Goal: Communication & Community: Ask a question

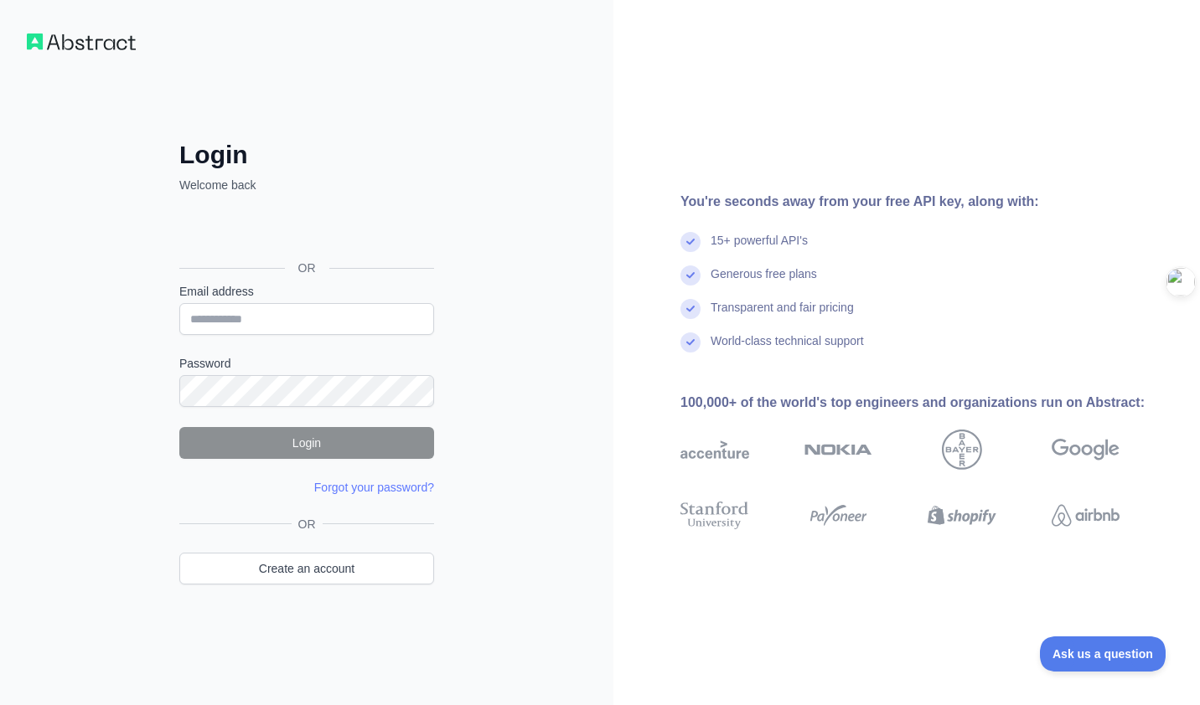
click at [289, 211] on div "OR" at bounding box center [306, 241] width 255 height 83
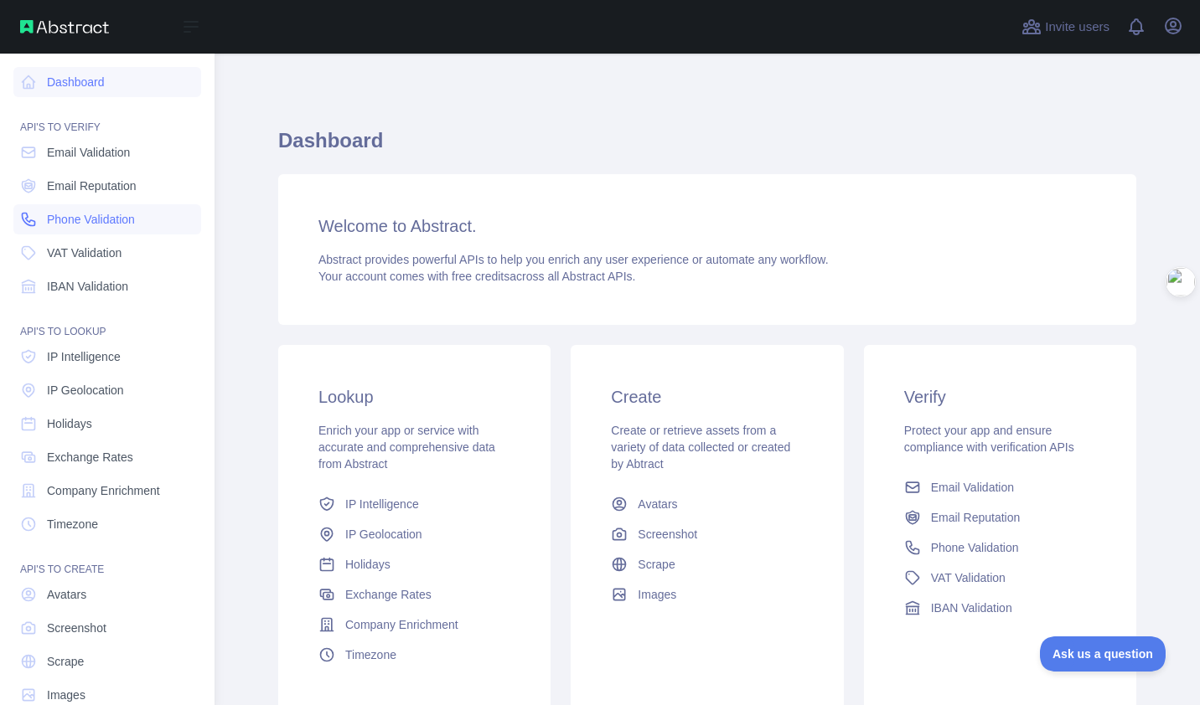
click at [50, 211] on span "Phone Validation" at bounding box center [91, 219] width 88 height 17
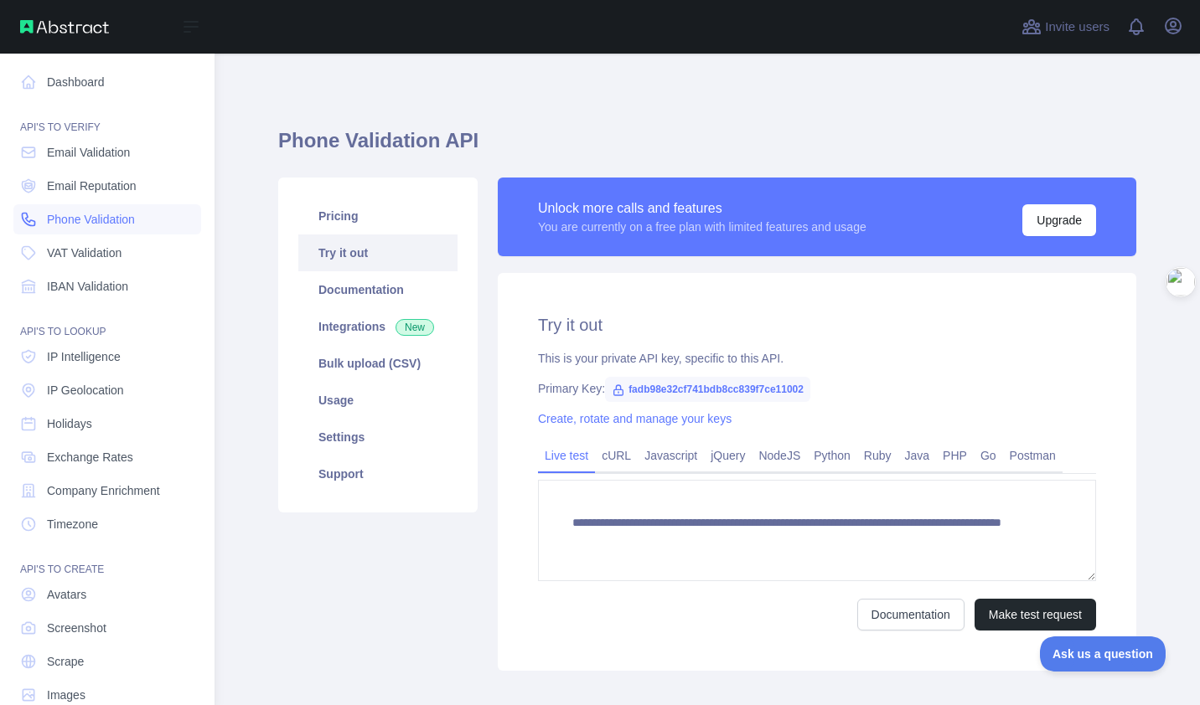
click at [54, 219] on span "Phone Validation" at bounding box center [91, 219] width 88 height 17
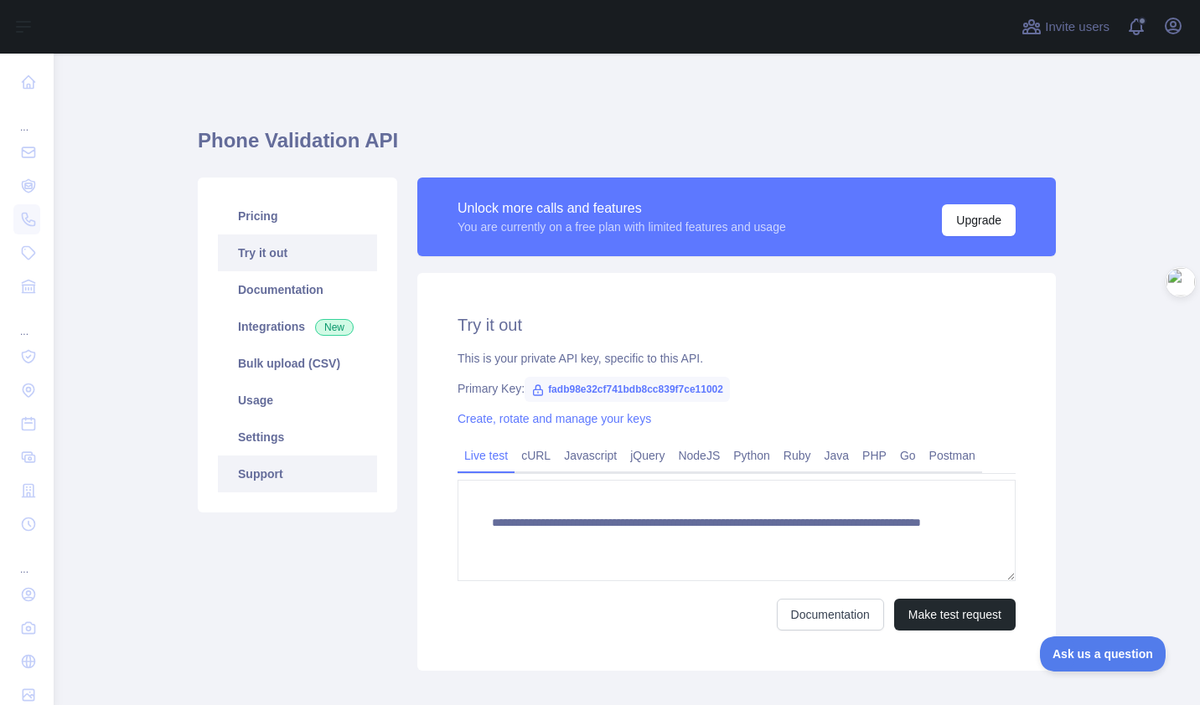
click at [308, 482] on link "Support" at bounding box center [297, 474] width 159 height 37
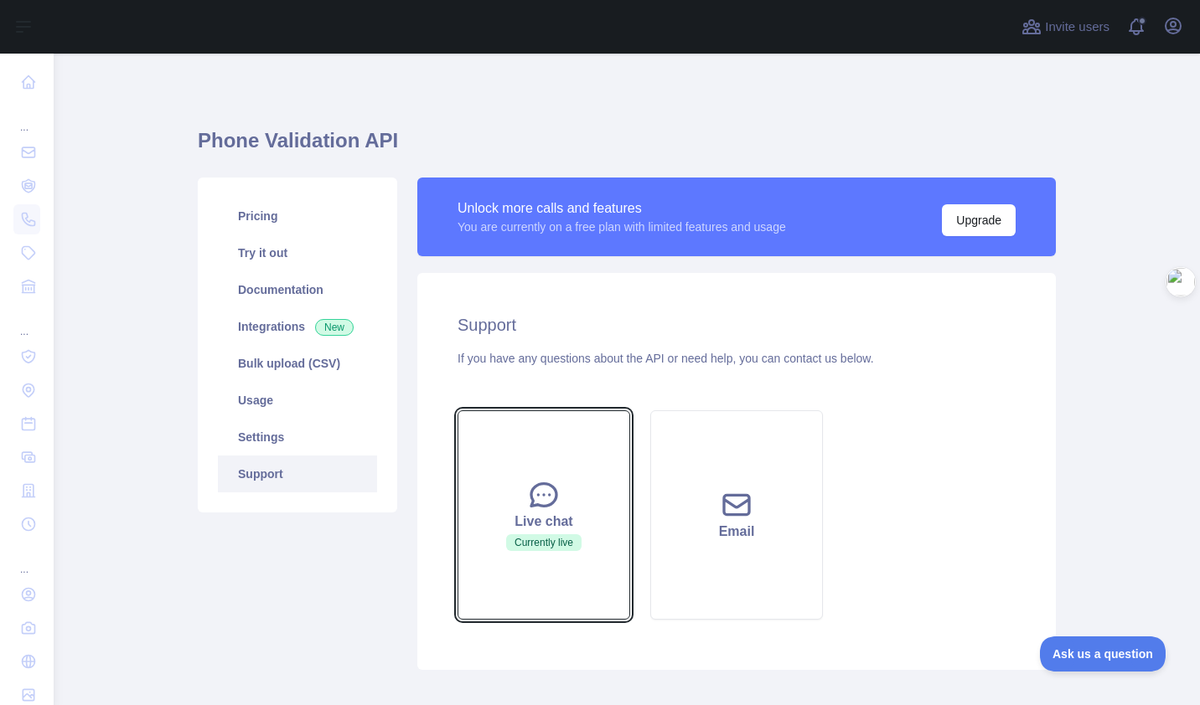
click at [538, 512] on div "Live chat" at bounding box center [543, 522] width 131 height 20
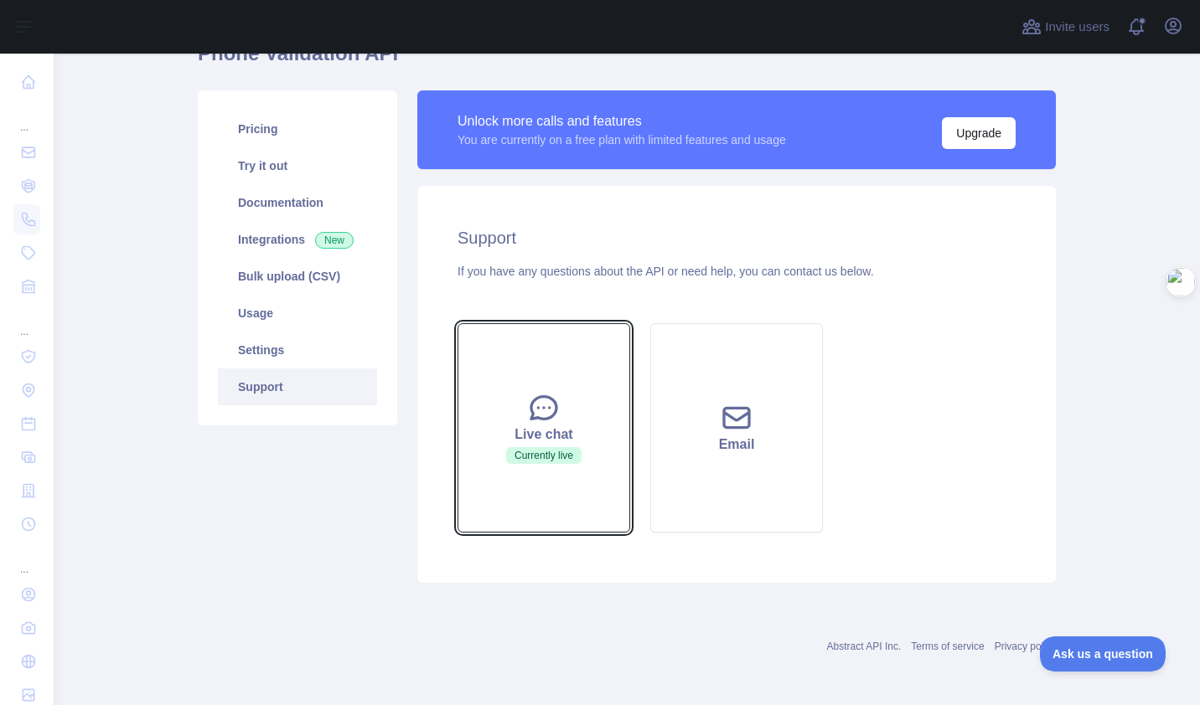
click at [483, 432] on div "Live chat" at bounding box center [543, 435] width 131 height 20
click at [318, 516] on div "Pricing Try it out Documentation Integrations New Bulk upload (CSV) Usage Setti…" at bounding box center [298, 336] width 220 height 493
click at [598, 400] on button "Live chat Currently live" at bounding box center [543, 427] width 173 height 209
click at [825, 609] on div "Abstract API Inc. Terms of service Privacy policy" at bounding box center [627, 637] width 858 height 60
click at [498, 488] on button "Live chat Currently live" at bounding box center [543, 427] width 173 height 209
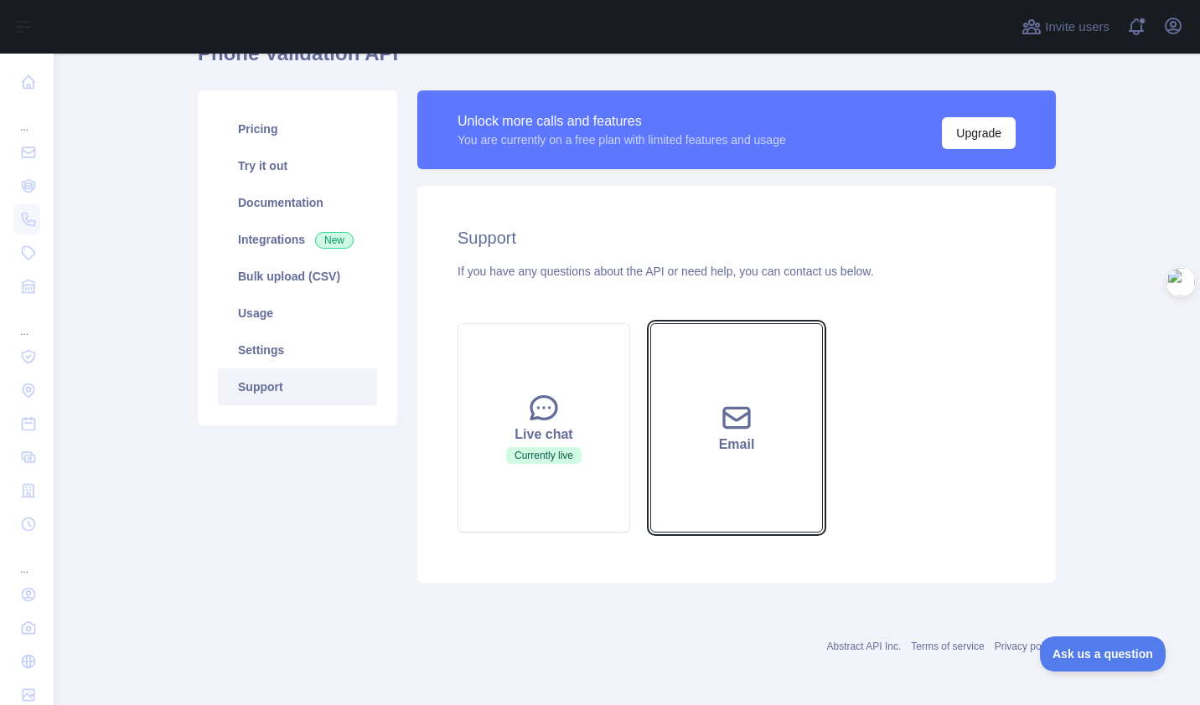
click at [772, 486] on button "Email" at bounding box center [736, 427] width 173 height 209
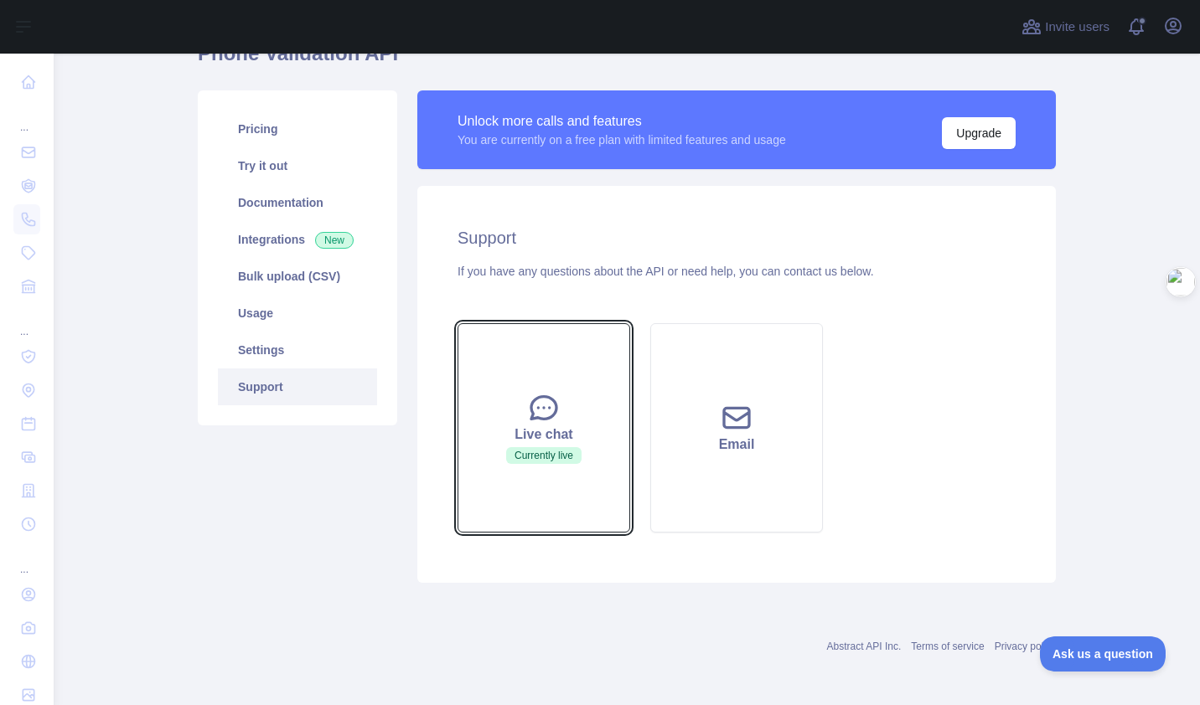
click at [581, 434] on div "Live chat" at bounding box center [543, 435] width 131 height 20
click at [461, 422] on button "Live chat Currently live" at bounding box center [543, 427] width 173 height 209
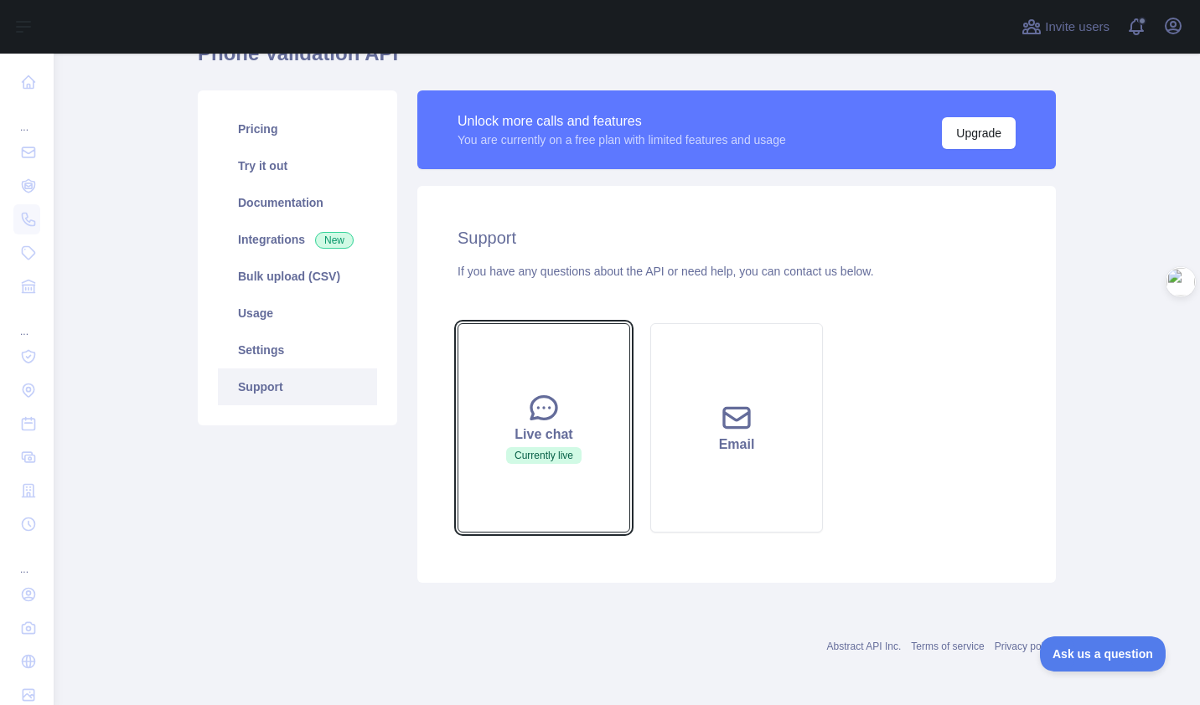
click at [461, 422] on button "Live chat Currently live" at bounding box center [543, 427] width 173 height 209
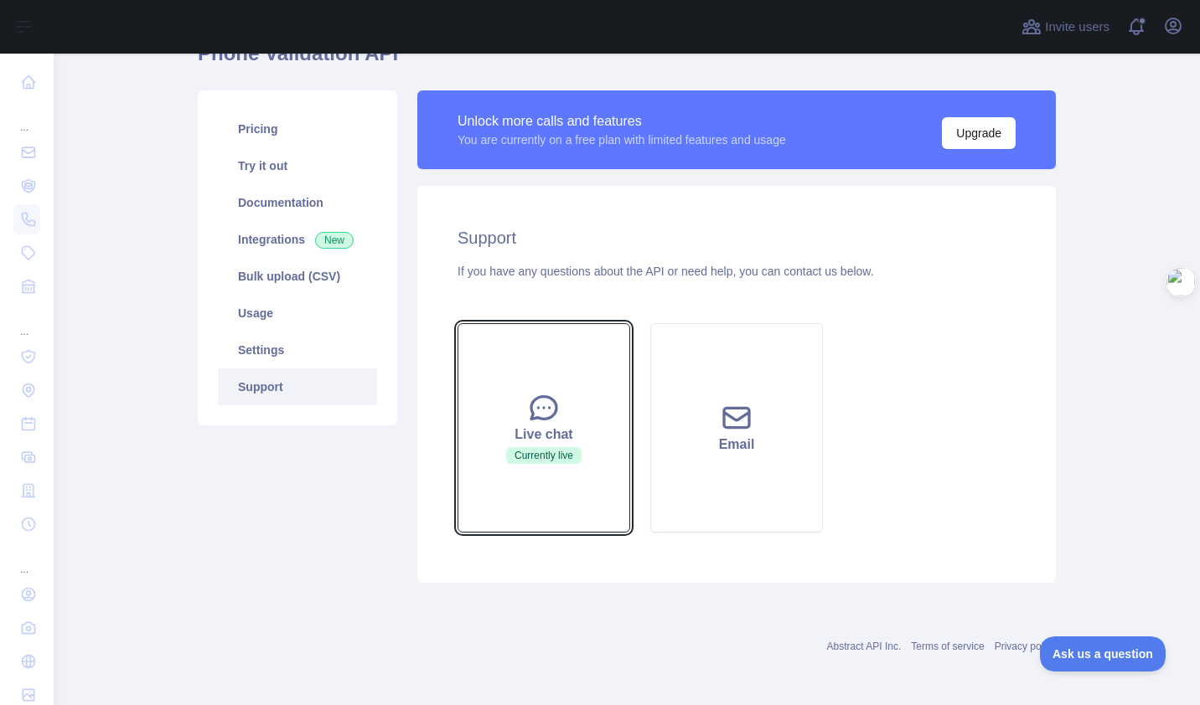
click at [461, 422] on button "Live chat Currently live" at bounding box center [543, 427] width 173 height 209
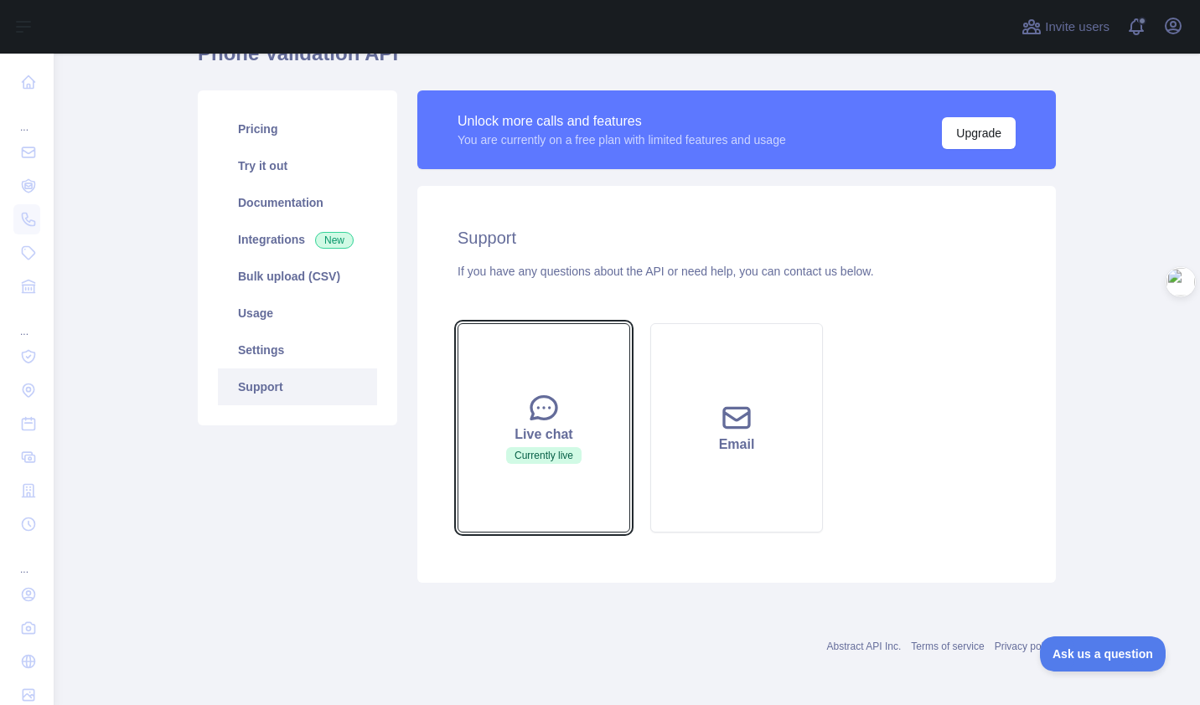
click at [461, 422] on button "Live chat Currently live" at bounding box center [543, 427] width 173 height 209
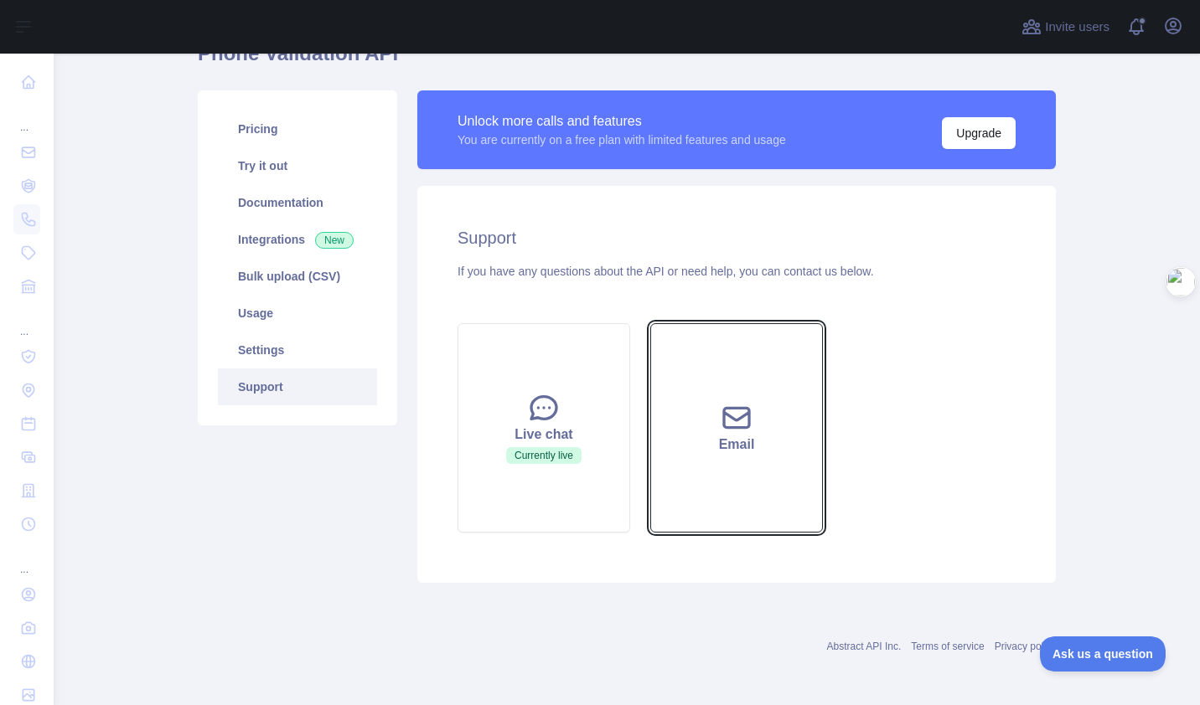
click at [766, 416] on button "Email" at bounding box center [736, 427] width 173 height 209
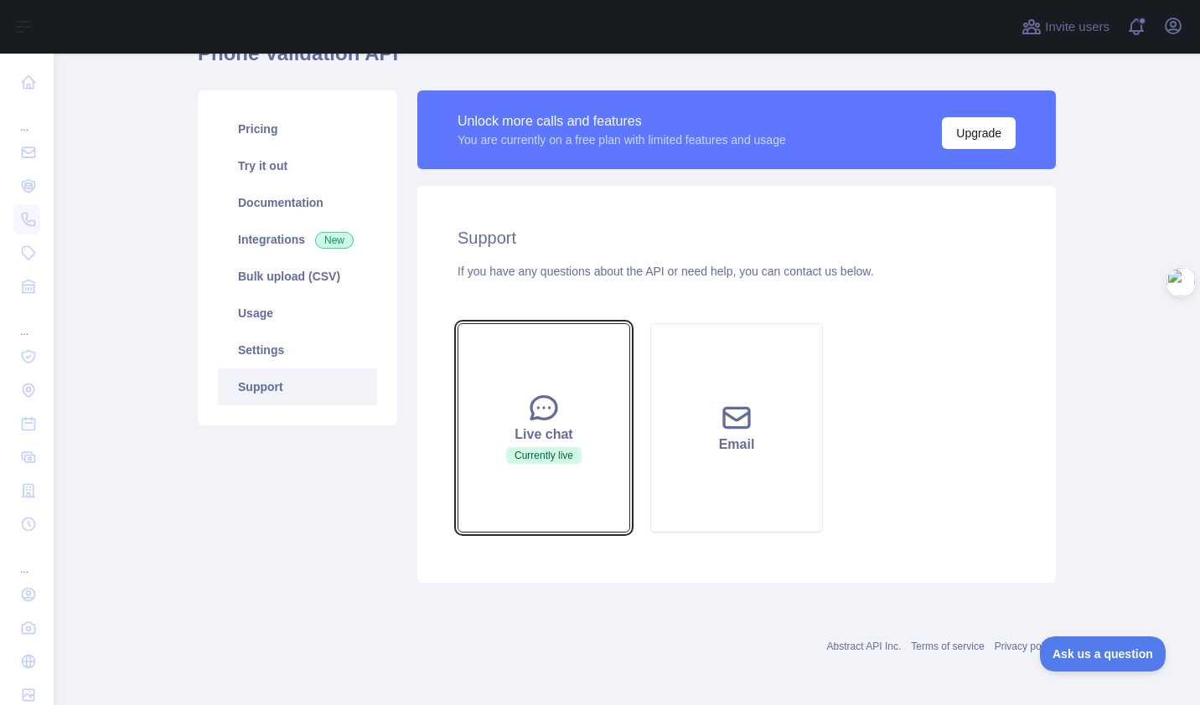
click at [527, 411] on icon at bounding box center [544, 408] width 34 height 34
click at [587, 407] on button "Live chat Currently live" at bounding box center [543, 427] width 173 height 209
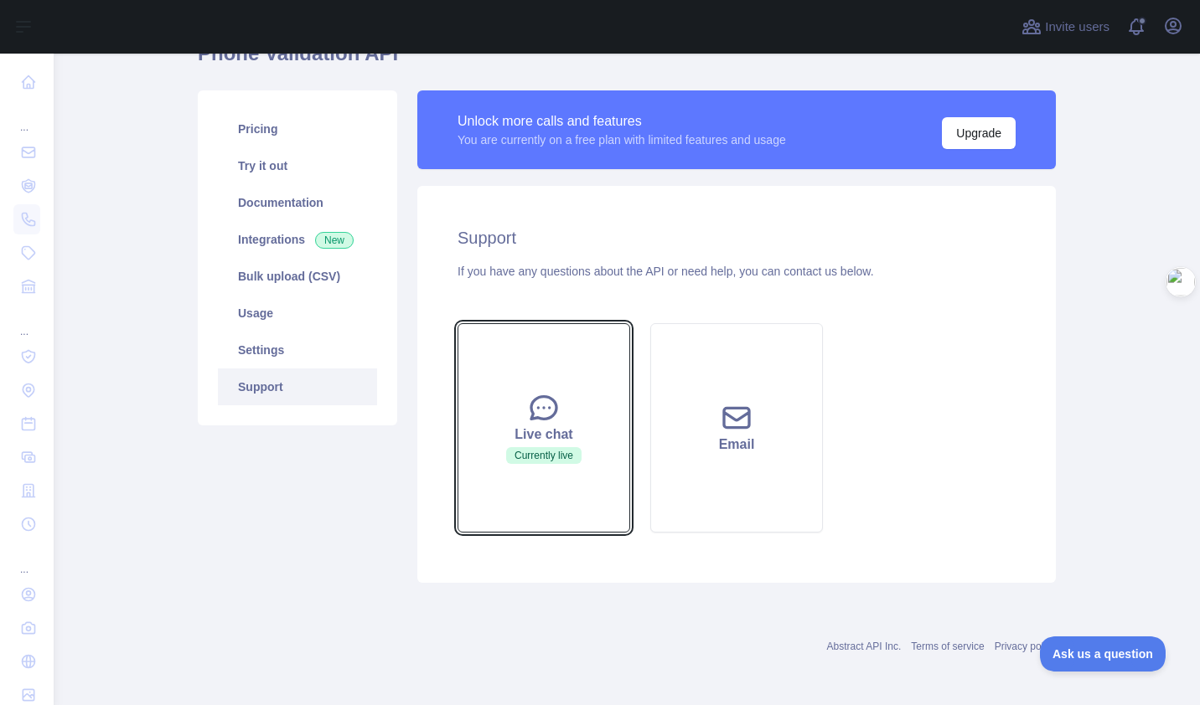
click at [587, 407] on button "Live chat Currently live" at bounding box center [543, 427] width 173 height 209
click at [586, 407] on button "Live chat Currently live" at bounding box center [543, 427] width 173 height 209
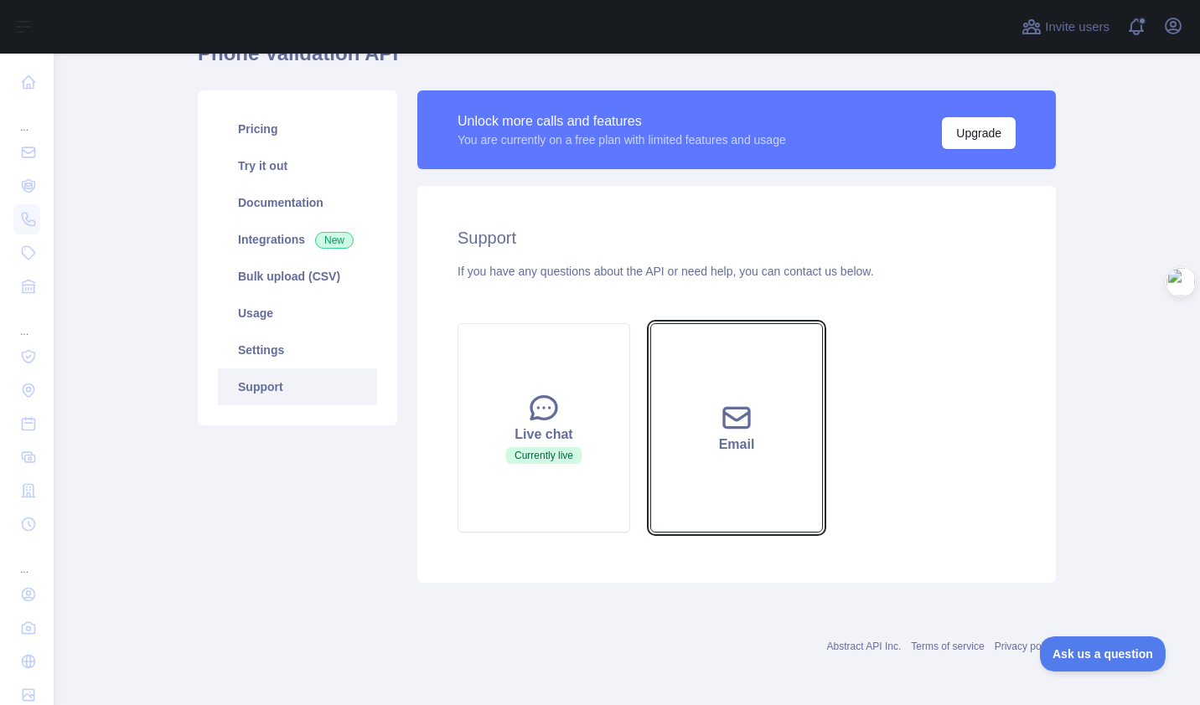
click at [727, 389] on button "Email" at bounding box center [736, 427] width 173 height 209
click at [658, 367] on button "Email" at bounding box center [736, 427] width 173 height 209
click at [724, 422] on icon at bounding box center [736, 417] width 25 height 19
click at [749, 437] on div "Email" at bounding box center [736, 445] width 131 height 20
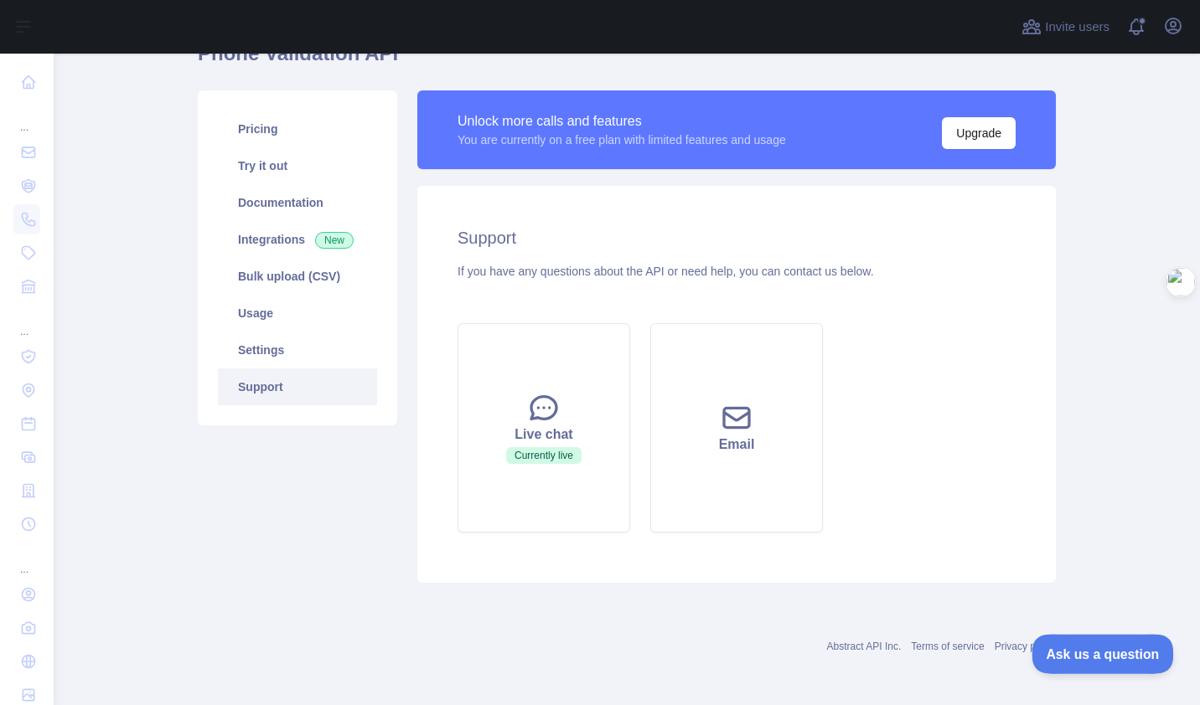
click at [1123, 648] on span "Ask us a question" at bounding box center [1094, 652] width 126 height 12
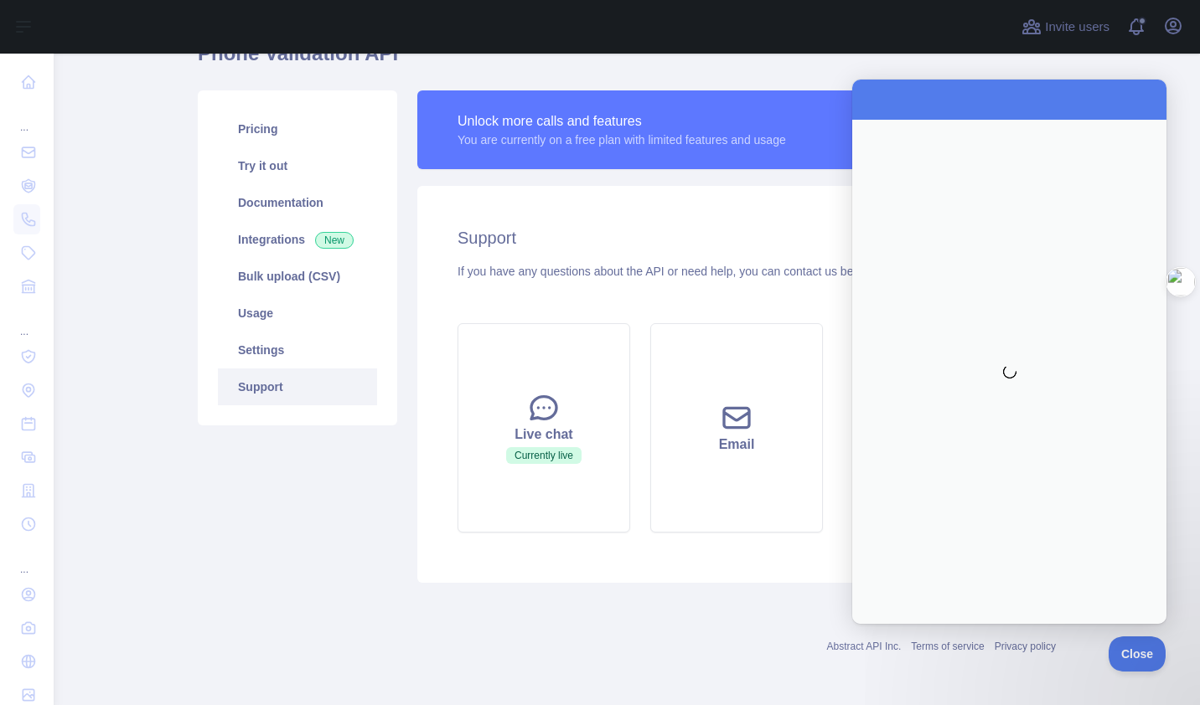
scroll to position [0, 0]
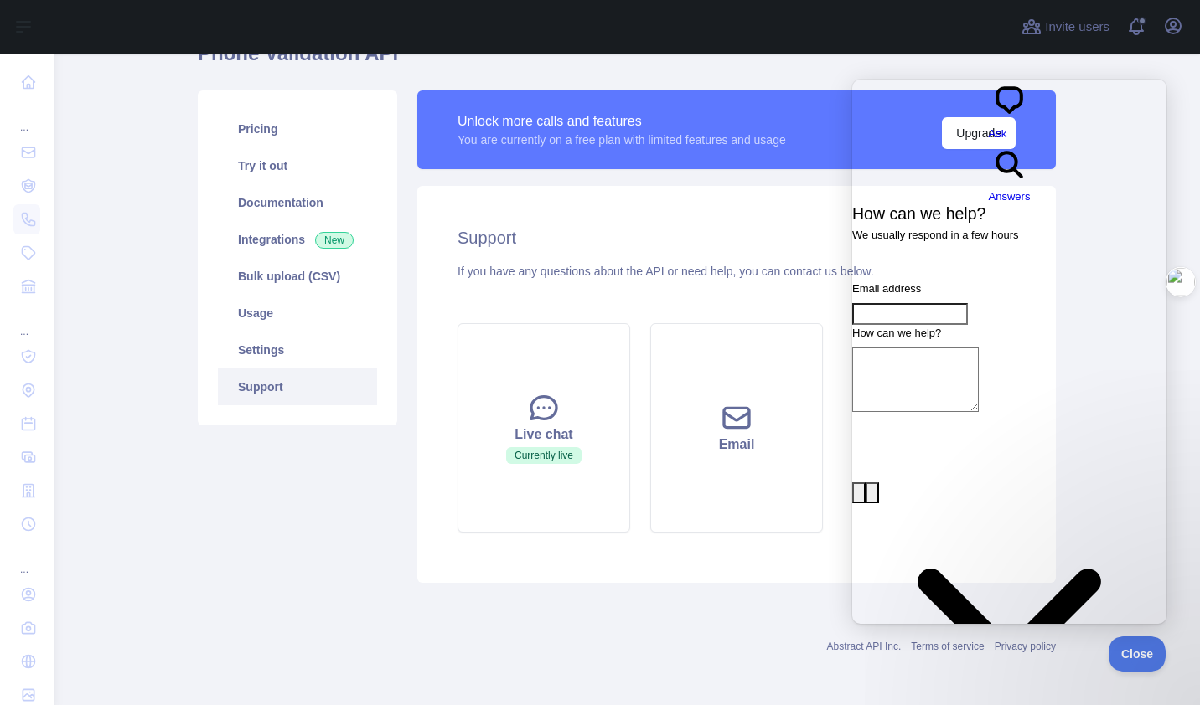
click at [1030, 190] on span "Answers" at bounding box center [1010, 196] width 42 height 13
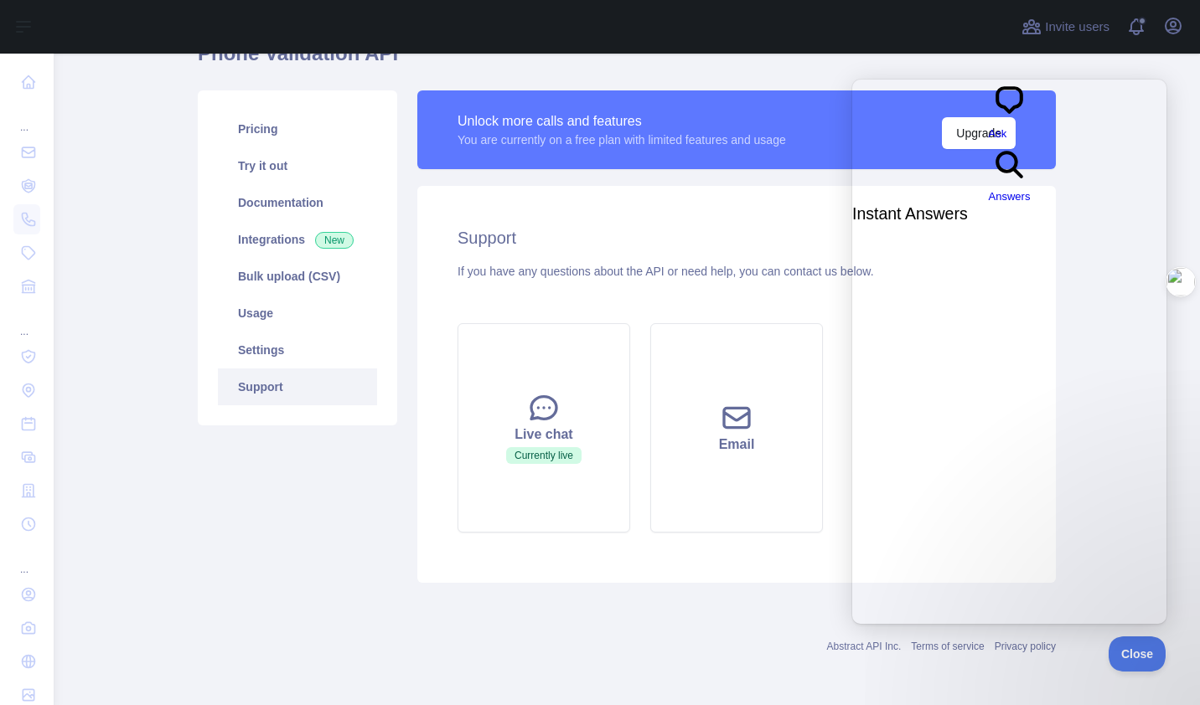
click at [989, 111] on span "chat-square" at bounding box center [1010, 117] width 42 height 13
